Goal: Communication & Community: Answer question/provide support

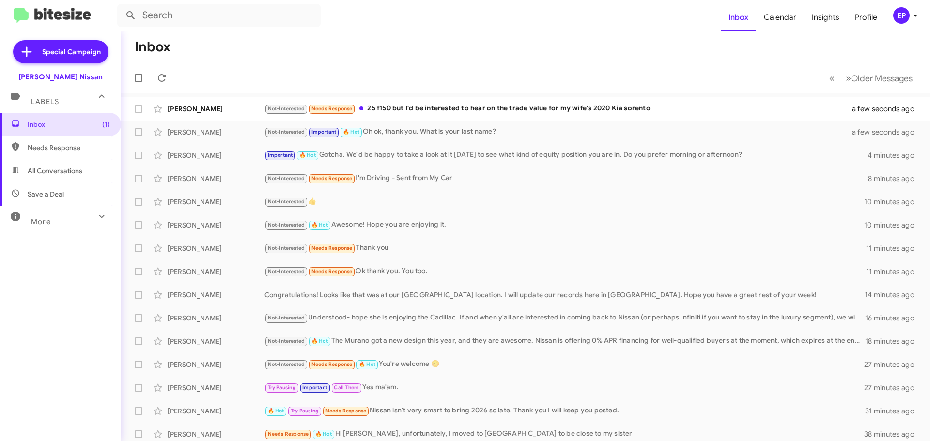
click at [63, 172] on span "All Conversations" at bounding box center [55, 171] width 55 height 10
type input "in:all-conversations"
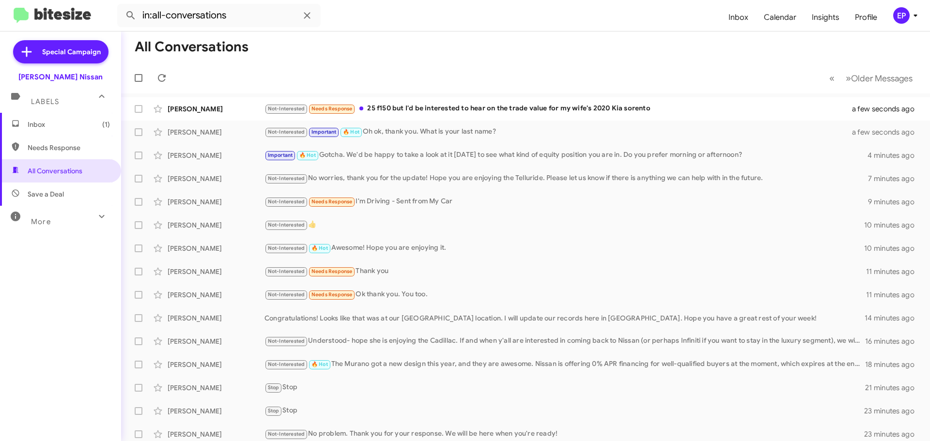
click at [51, 129] on span "Inbox (1)" at bounding box center [69, 125] width 82 height 10
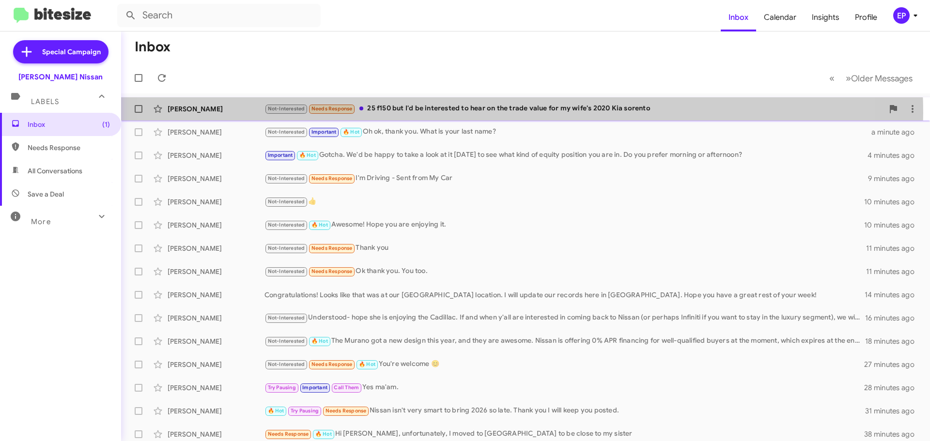
click at [468, 113] on div "Not-Interested Needs Response 25 f150 but I'd be interested to hear on the trad…" at bounding box center [574, 108] width 619 height 11
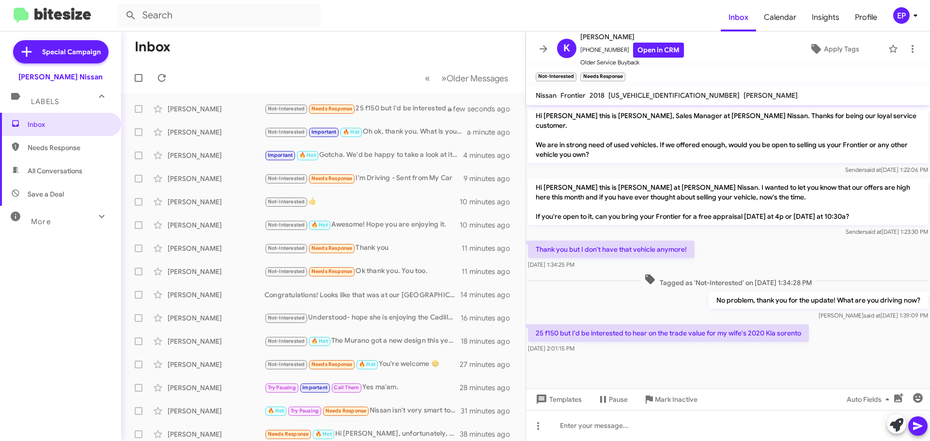
click at [721, 239] on div "Thank you but I don't have that vehicle anymore! [DATE] 1:34:25 PM" at bounding box center [728, 255] width 404 height 33
click at [687, 344] on div "[DATE] 2:01:15 PM" at bounding box center [668, 349] width 281 height 10
click at [646, 356] on div at bounding box center [728, 363] width 404 height 15
click at [644, 290] on div "No problem, thank you for the update! What are you driving now? [PERSON_NAME] s…" at bounding box center [728, 306] width 404 height 33
click at [619, 290] on div "No problem, thank you for the update! What are you driving now? [PERSON_NAME] s…" at bounding box center [728, 306] width 404 height 33
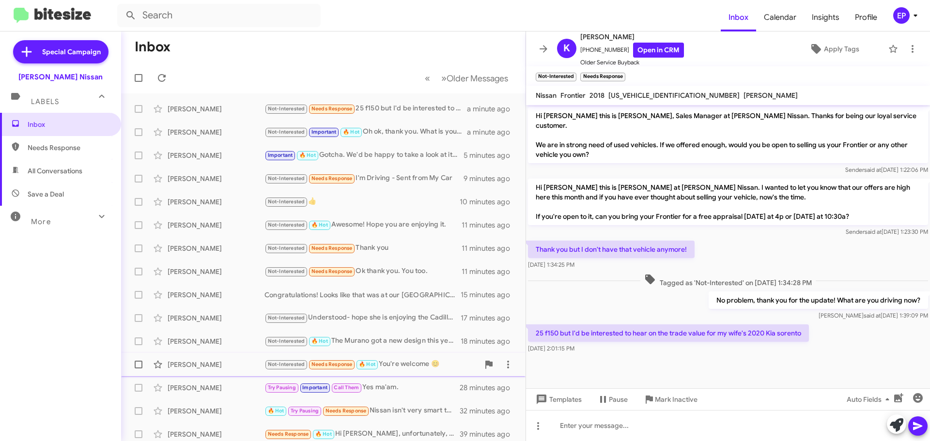
scroll to position [97, 0]
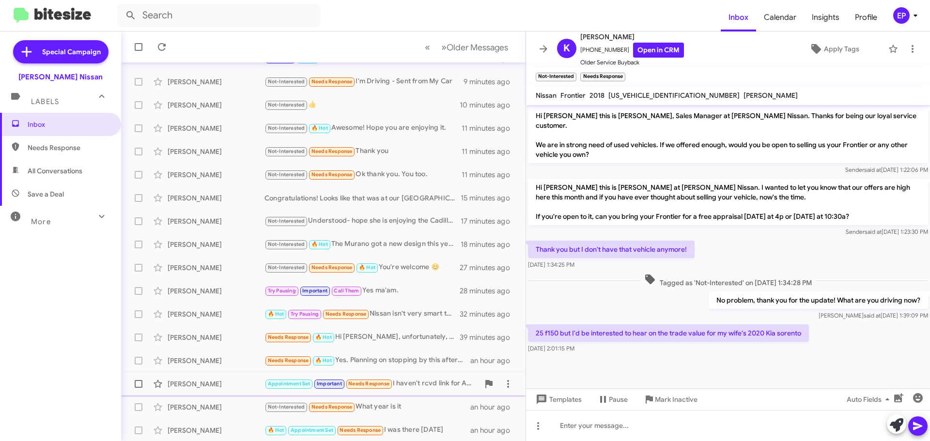
click at [405, 384] on div "Appointment Set Important Needs Response I haven't rcvd link for AWD pathfinder…" at bounding box center [372, 383] width 215 height 11
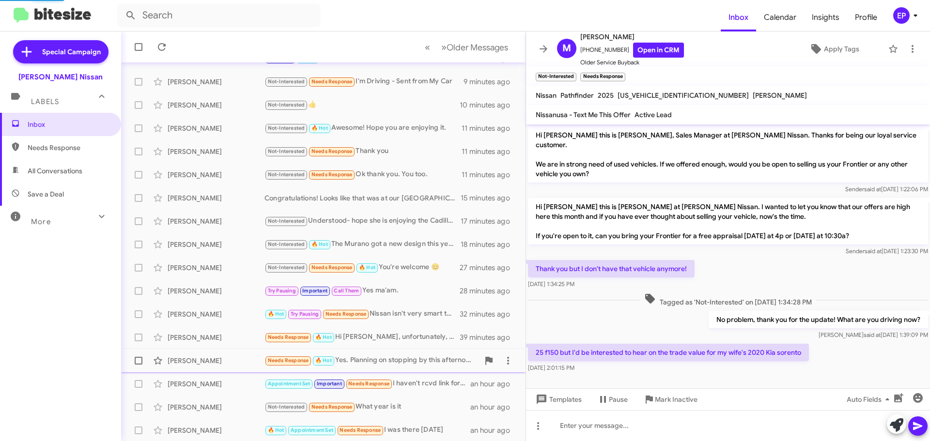
scroll to position [187, 0]
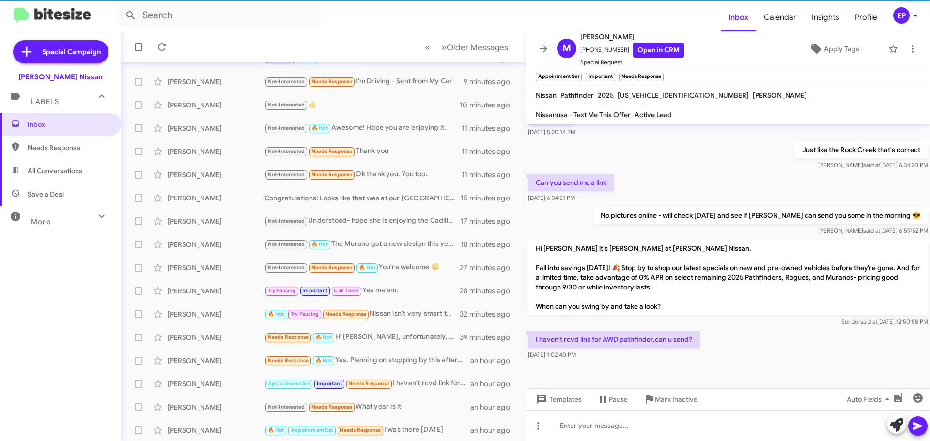
click at [715, 362] on cdk-virtual-scroll-viewport "Hi [PERSON_NAME] this is [PERSON_NAME], Sales Manager at [PERSON_NAME] Nissan. …" at bounding box center [728, 257] width 404 height 264
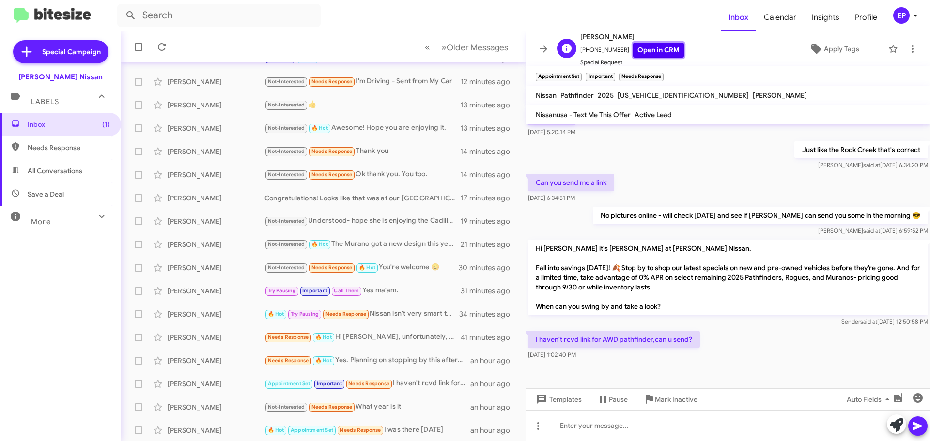
click at [642, 47] on link "Open in CRM" at bounding box center [658, 50] width 51 height 15
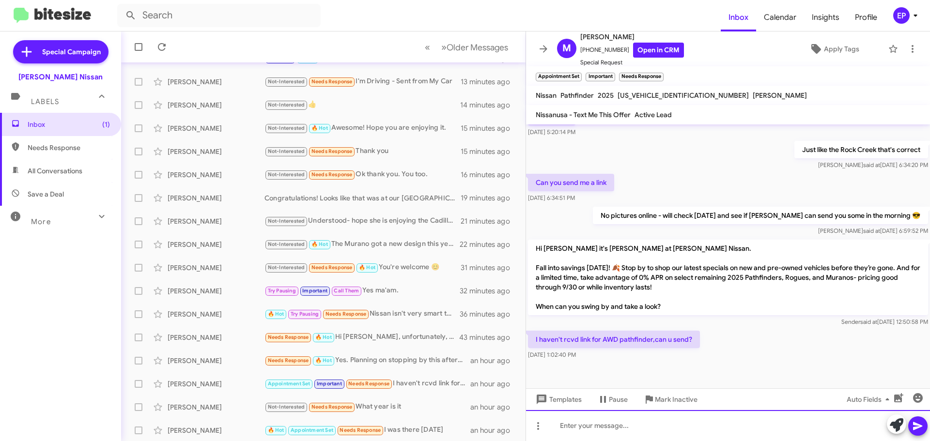
click at [597, 431] on div at bounding box center [728, 425] width 404 height 31
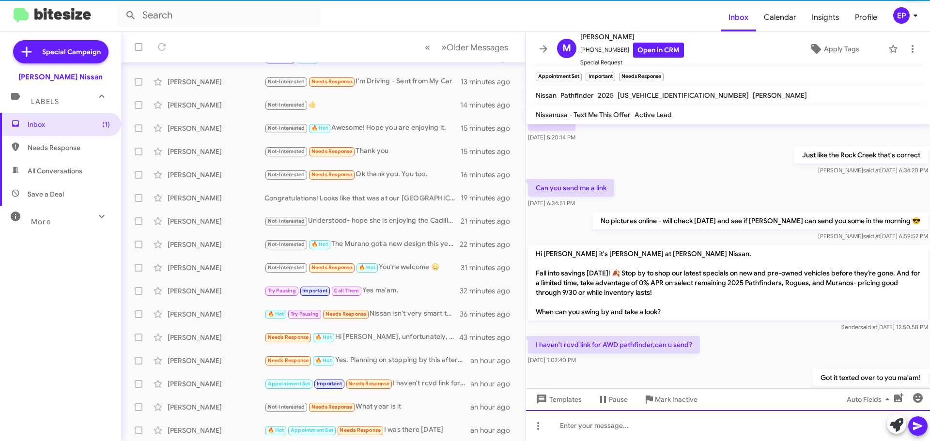
scroll to position [223, 0]
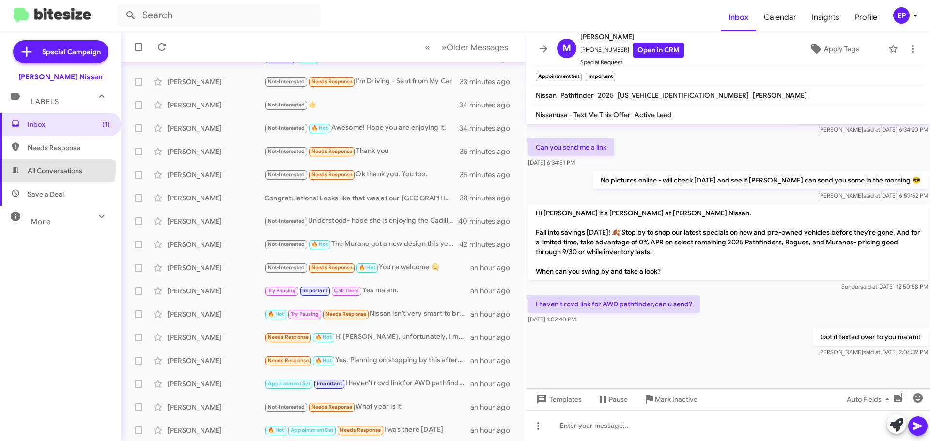
click at [51, 165] on span "All Conversations" at bounding box center [60, 170] width 121 height 23
type input "in:all-conversations"
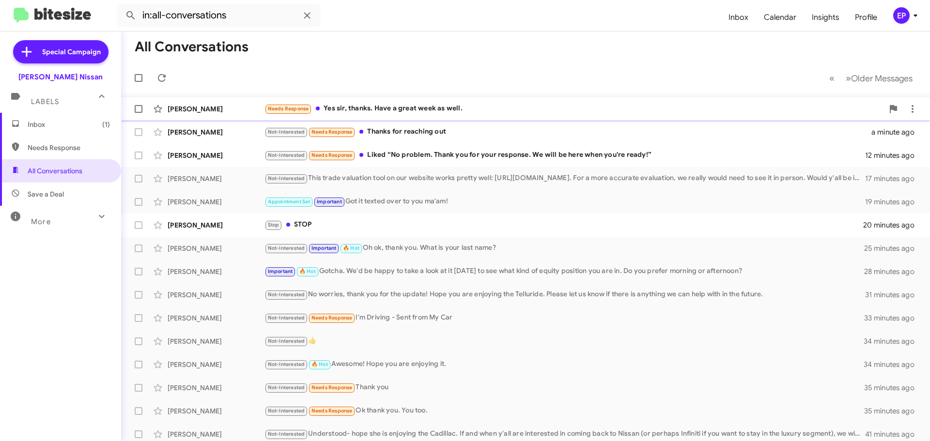
click at [401, 109] on div "Needs Response Yes sir, thanks. Have a great week as well." at bounding box center [574, 108] width 619 height 11
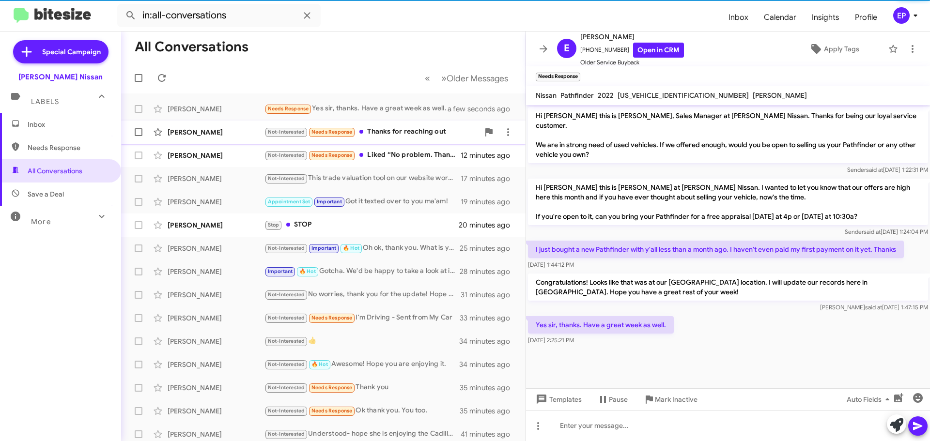
click at [397, 132] on div "Not-Interested Needs Response Thanks for reaching out" at bounding box center [372, 131] width 215 height 11
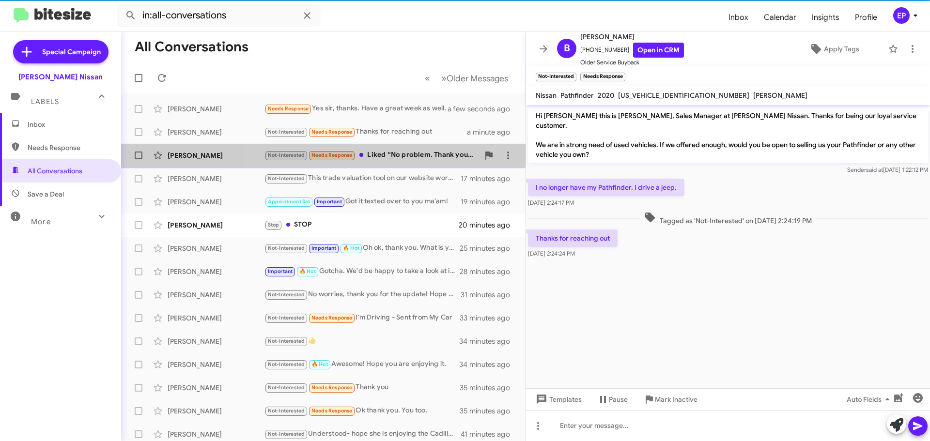
click at [397, 158] on div "Not-Interested Needs Response Liked “No problem. Thank you for your response. W…" at bounding box center [372, 155] width 215 height 11
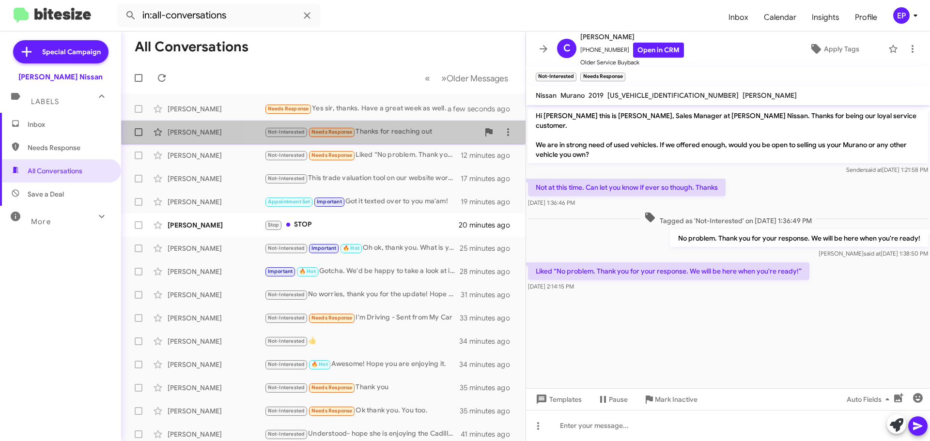
click at [401, 139] on div "[PERSON_NAME] Not-Interested Needs Response Thanks for reaching out a minute ago" at bounding box center [323, 132] width 389 height 19
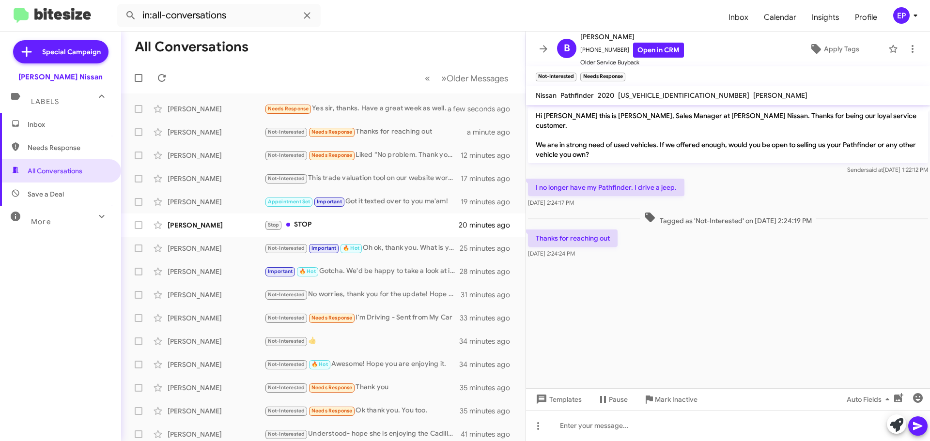
click at [715, 306] on cdk-virtual-scroll-viewport "Hi [PERSON_NAME] this is [PERSON_NAME], Sales Manager at [PERSON_NAME] Nissan. …" at bounding box center [728, 246] width 404 height 283
click at [897, 422] on icon at bounding box center [897, 426] width 14 height 14
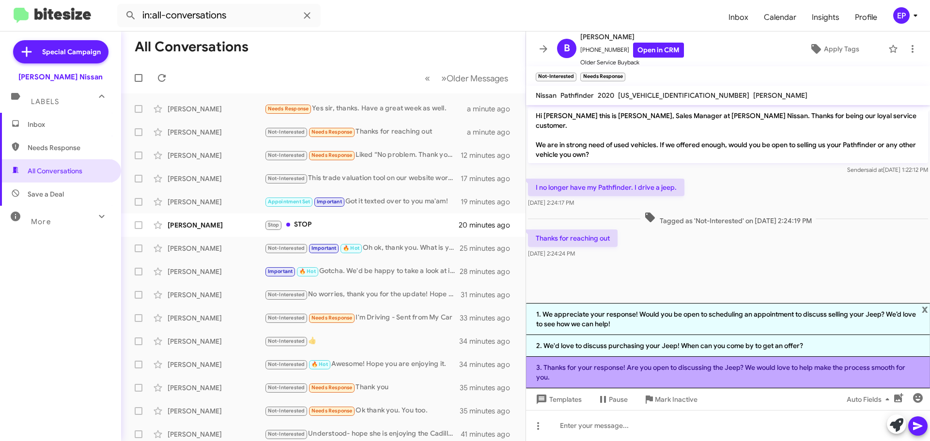
click at [660, 364] on li "3. Thanks for your response! Are you open to discussing the Jeep? We would love…" at bounding box center [728, 372] width 404 height 31
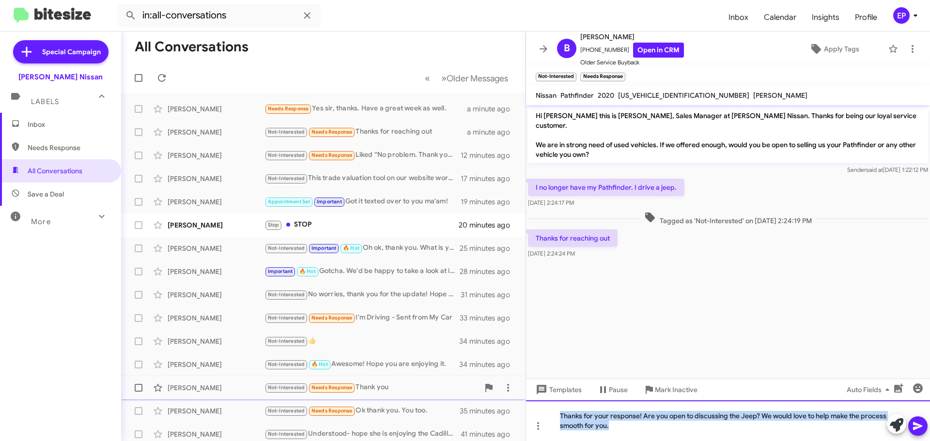
drag, startPoint x: 648, startPoint y: 428, endPoint x: 465, endPoint y: 394, distance: 186.3
click at [466, 394] on div "All Conversations « Previous » Next Older Messages [PERSON_NAME] Needs Response…" at bounding box center [525, 236] width 809 height 410
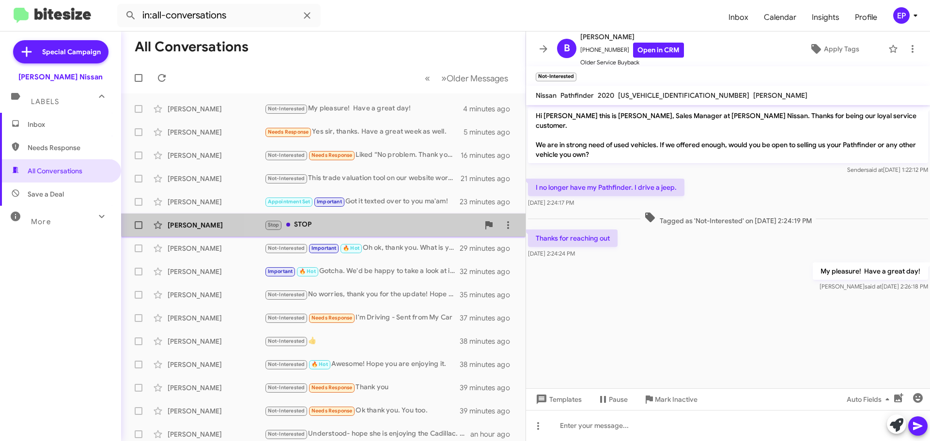
click at [324, 222] on div "Stop STOP" at bounding box center [372, 224] width 215 height 11
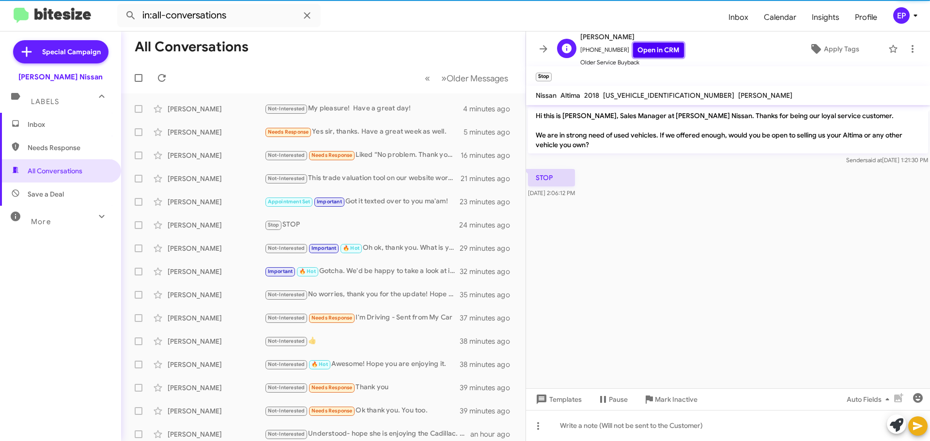
click at [659, 51] on link "Open in CRM" at bounding box center [658, 50] width 51 height 15
